Goal: Information Seeking & Learning: Learn about a topic

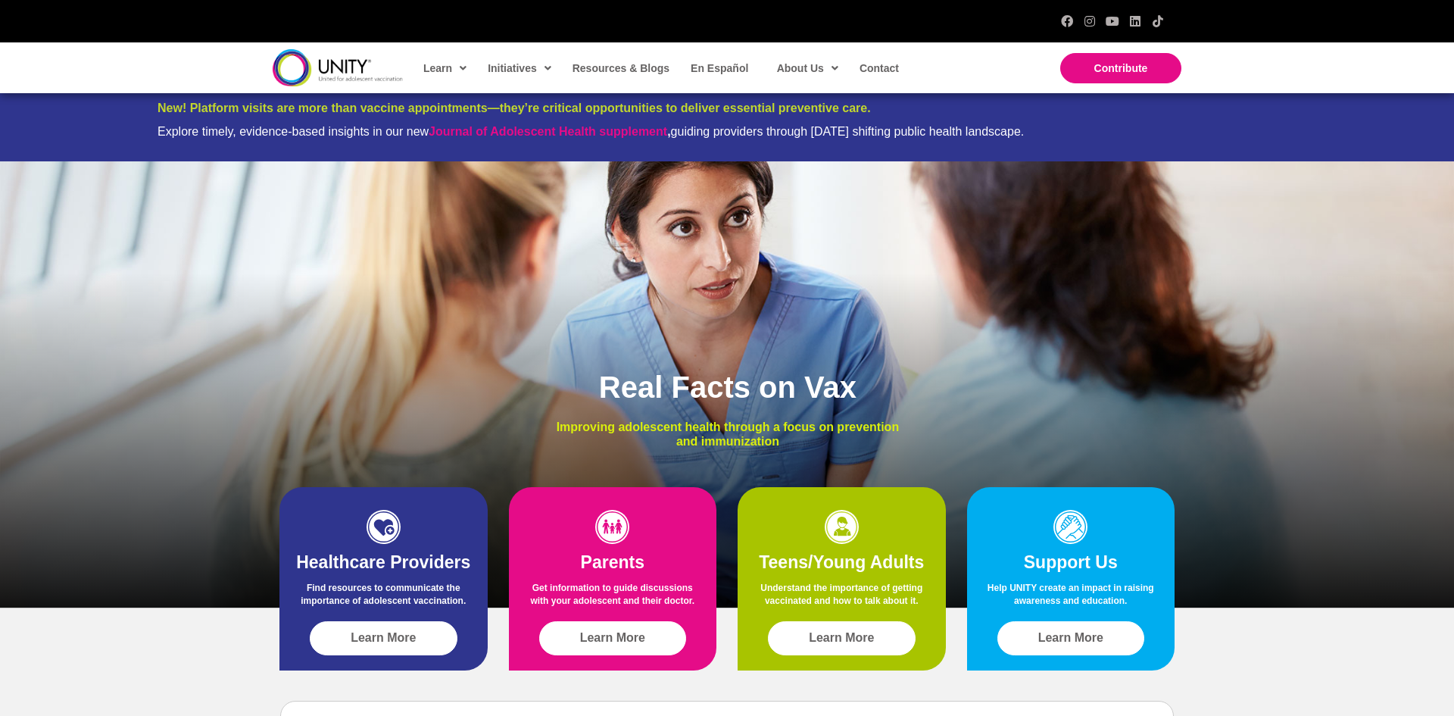
scroll to position [15, 0]
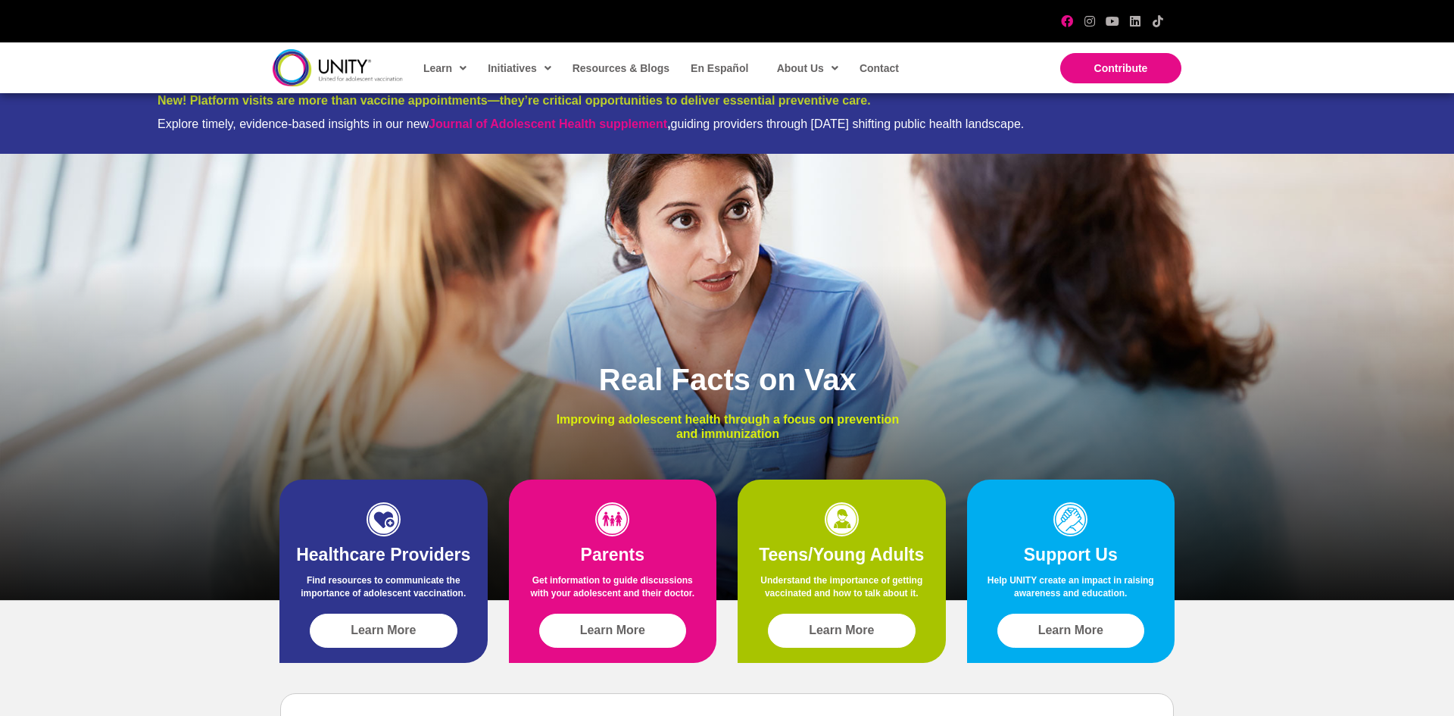
click at [1070, 23] on icon "Facebook" at bounding box center [1067, 21] width 12 height 12
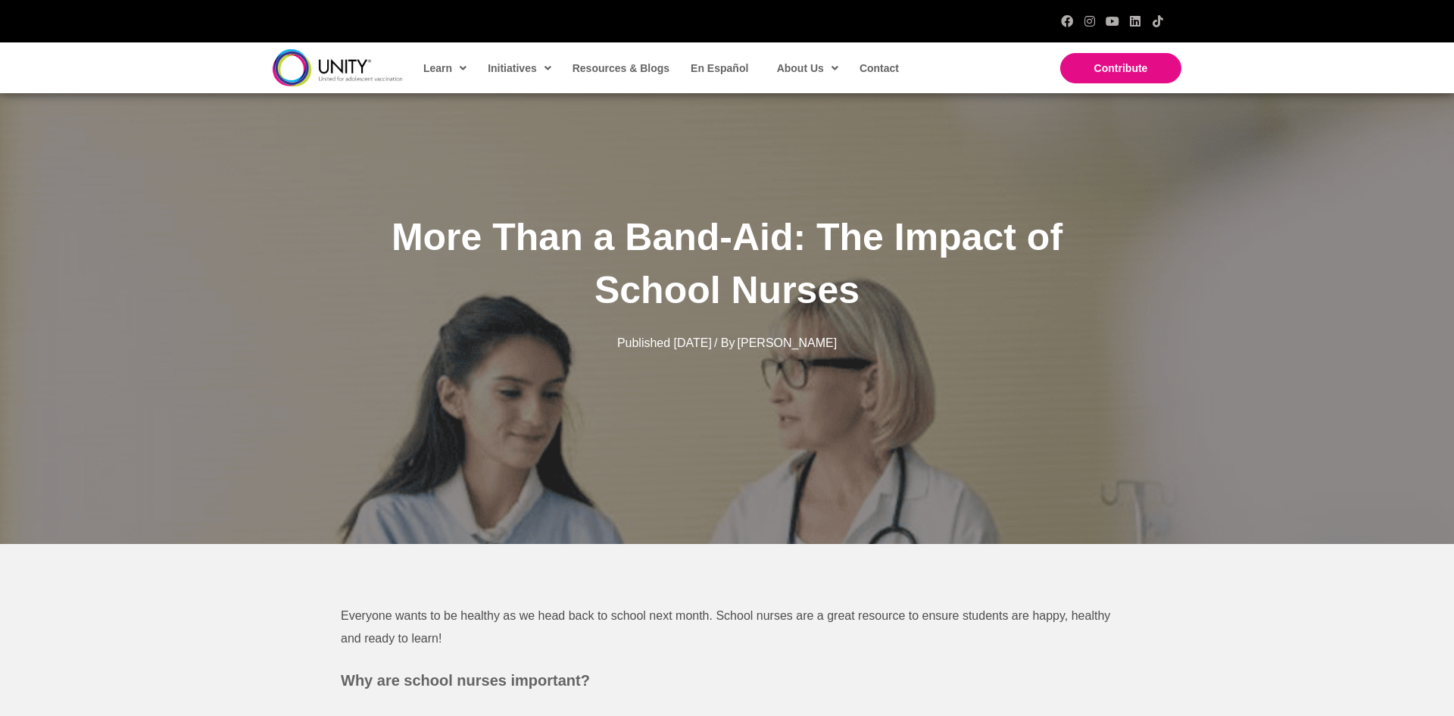
scroll to position [73, 0]
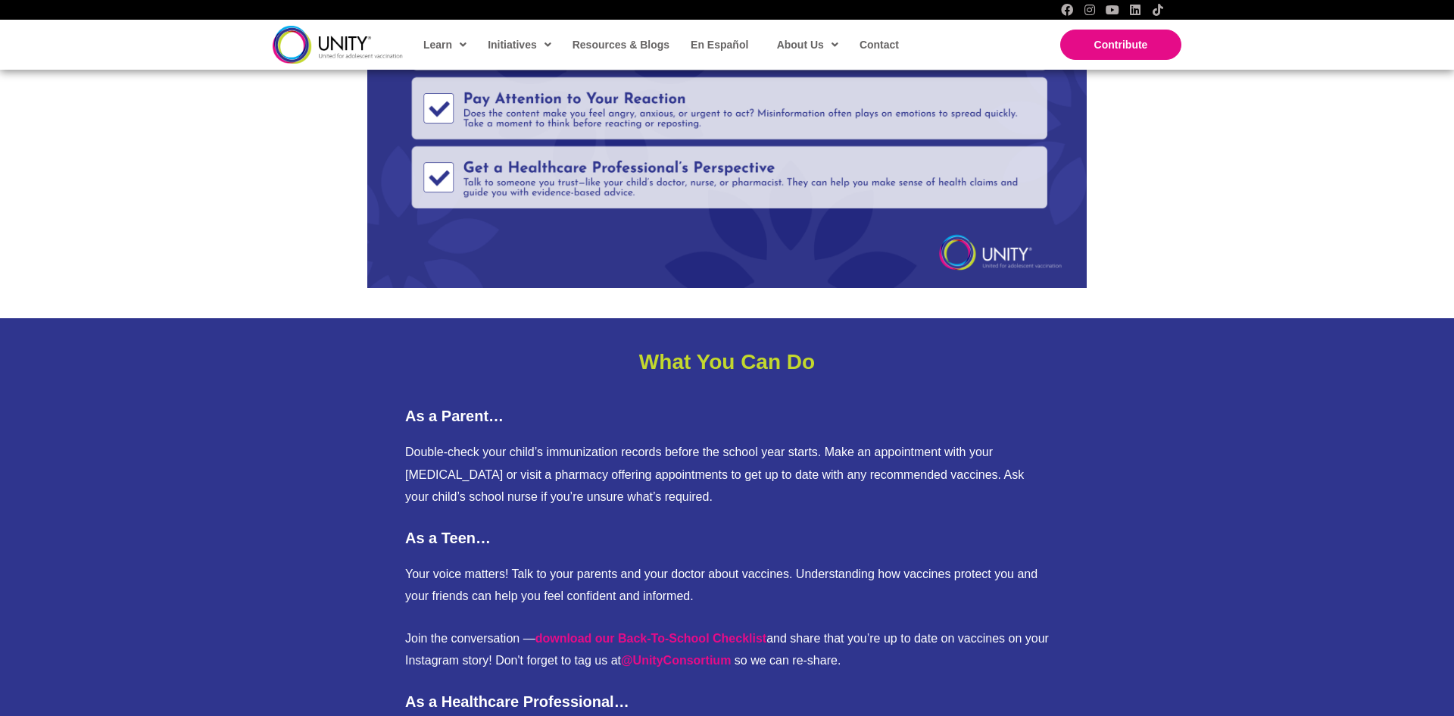
scroll to position [4274, 0]
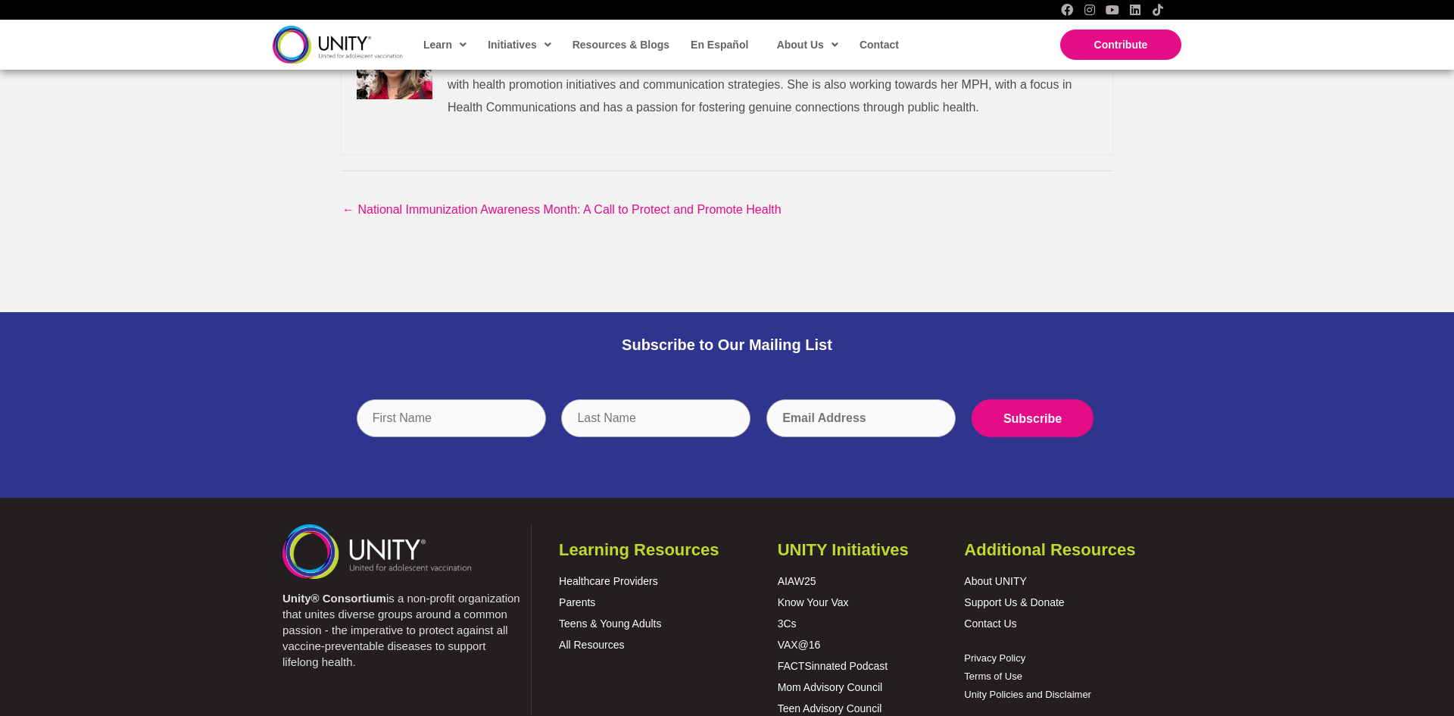
scroll to position [2058, 0]
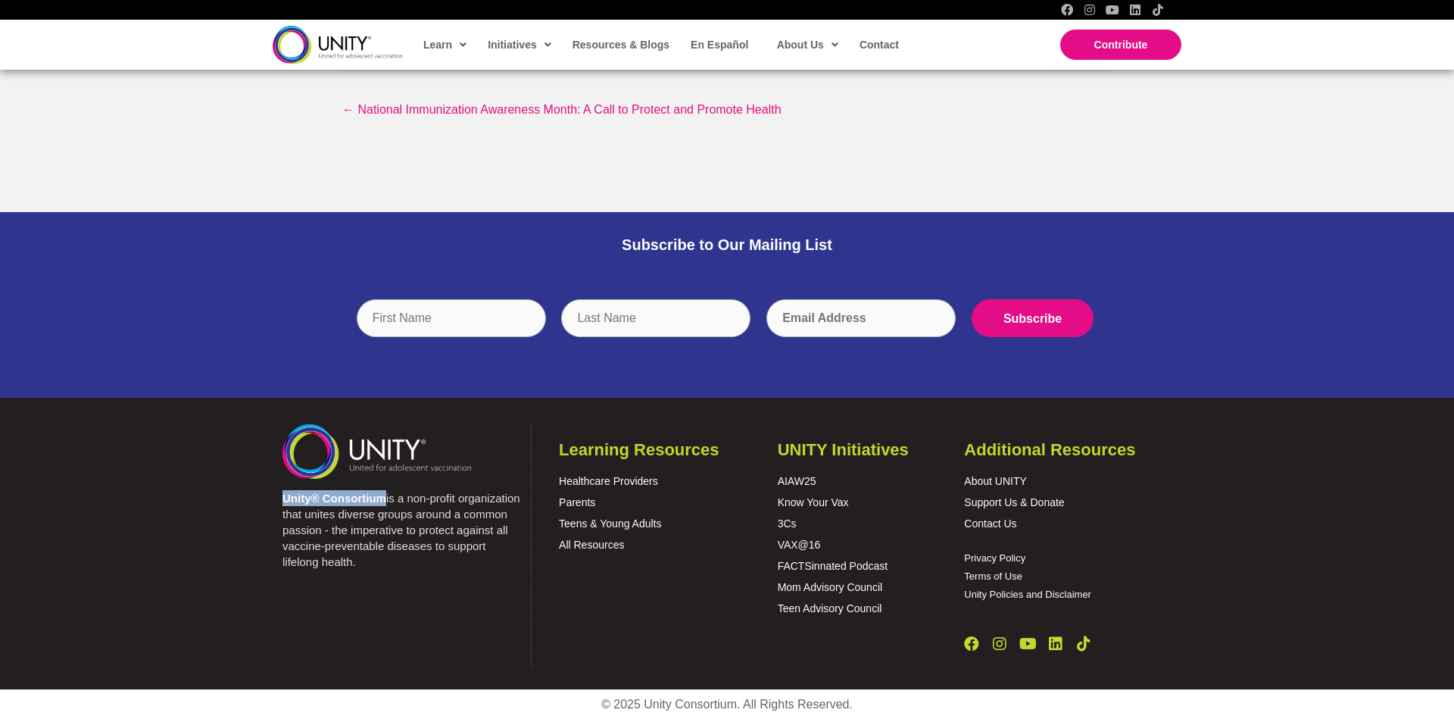
drag, startPoint x: 284, startPoint y: 495, endPoint x: 385, endPoint y: 498, distance: 100.8
click at [385, 498] on p "Unity® Consortium is a non-profit organization that unites diverse groups aroun…" at bounding box center [403, 530] width 241 height 80
copy strong "Unity® Consortium"
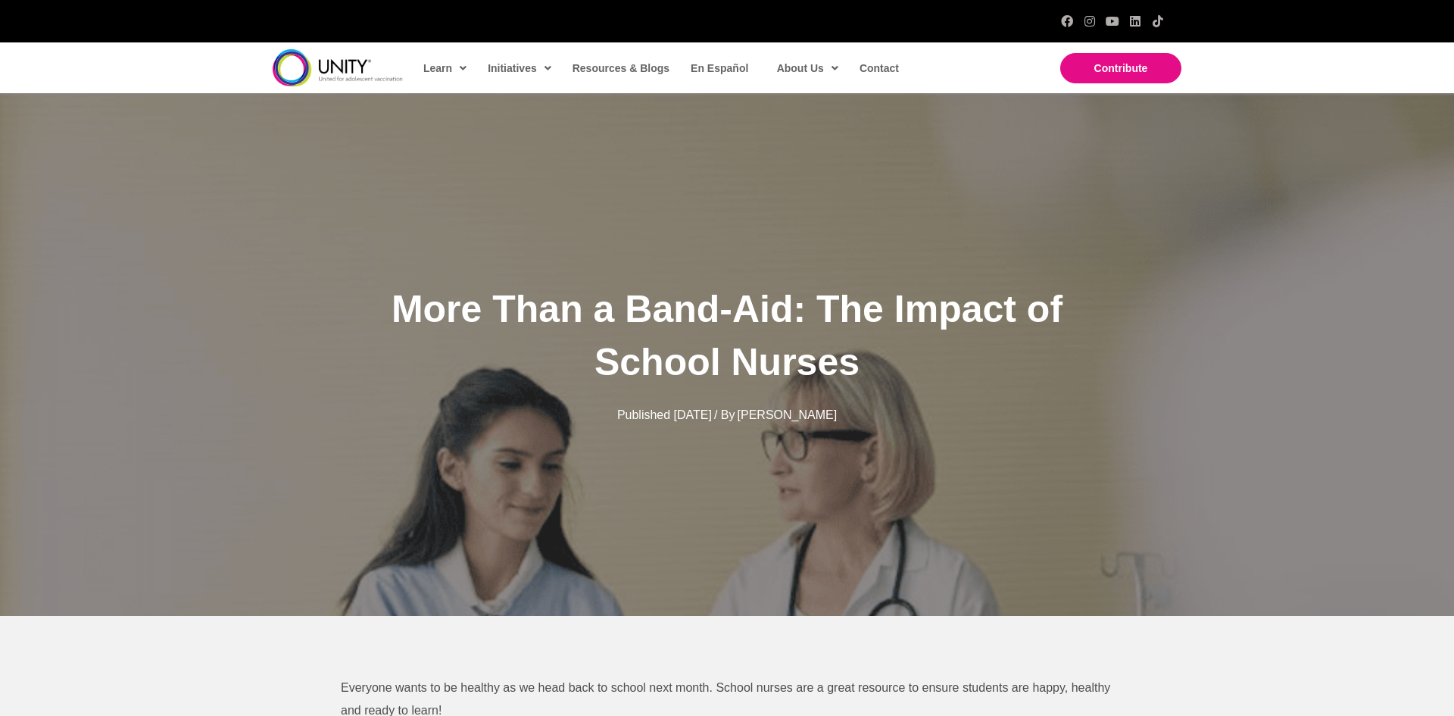
click at [288, 383] on div "More Than a Band-Aid: The Impact of School Nurses Published [DATE] / By [PERSON…" at bounding box center [727, 354] width 1454 height 523
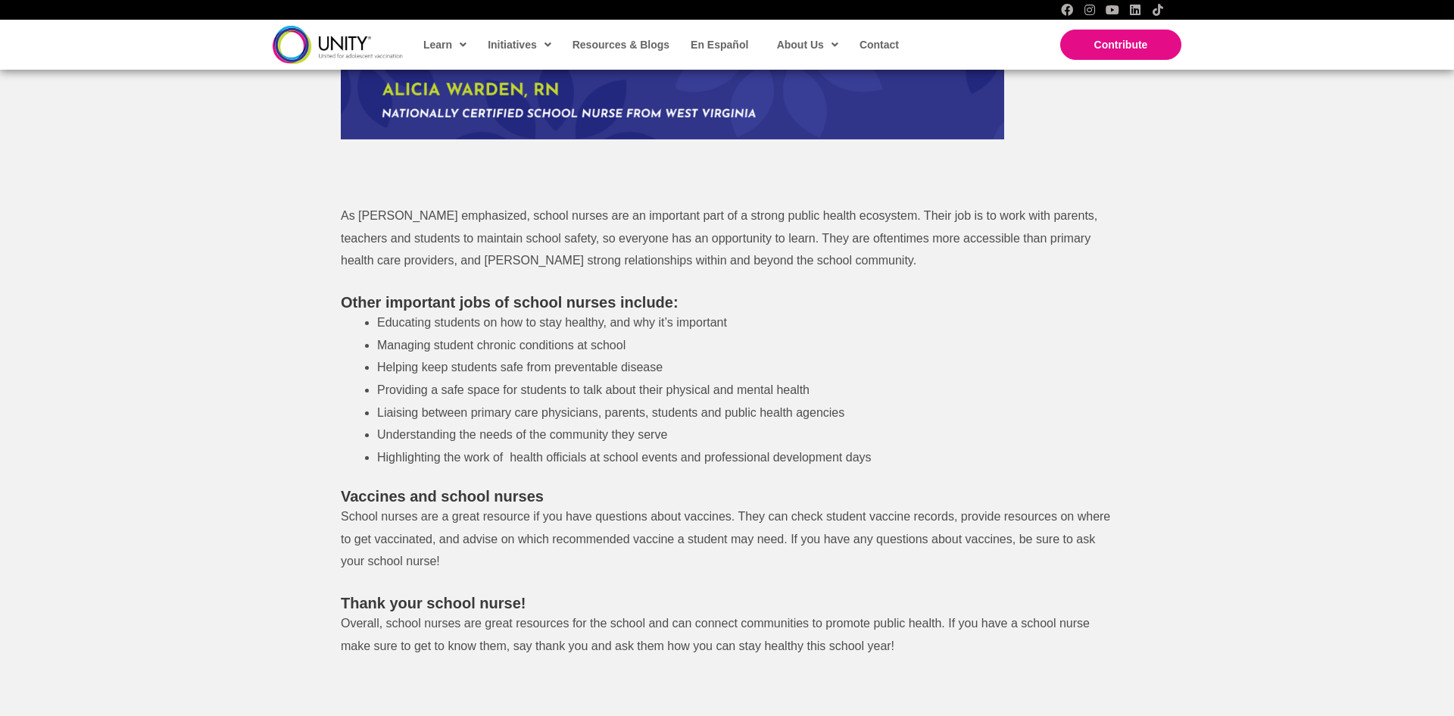
scroll to position [1050, 0]
